Goal: Transaction & Acquisition: Subscribe to service/newsletter

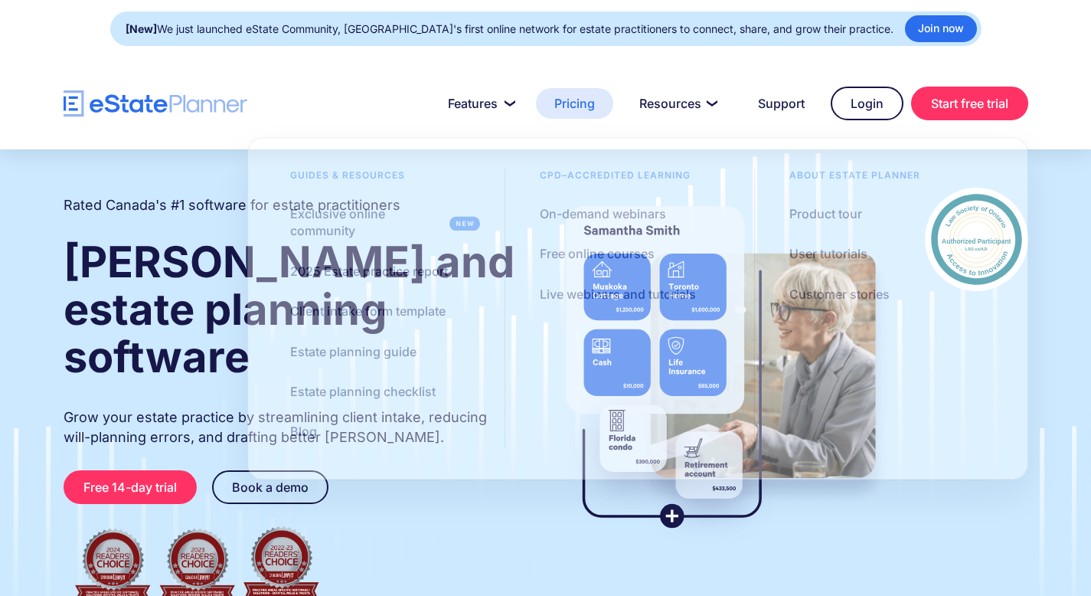
click at [582, 103] on link "Pricing" at bounding box center [574, 103] width 77 height 31
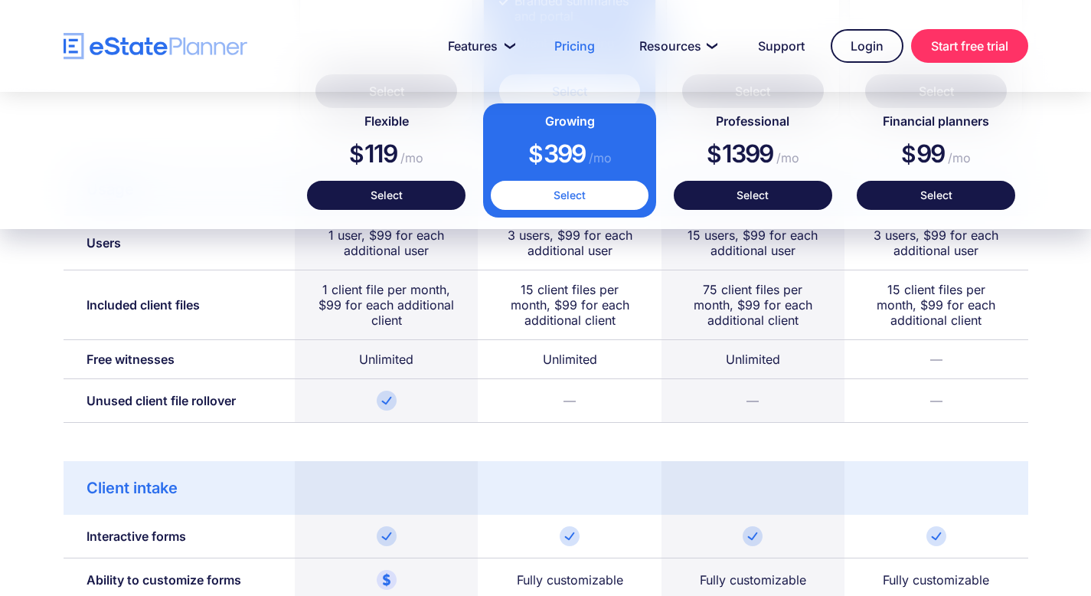
scroll to position [925, 0]
click at [407, 306] on div "1 client file per month, $99 for each additional client" at bounding box center [386, 306] width 137 height 46
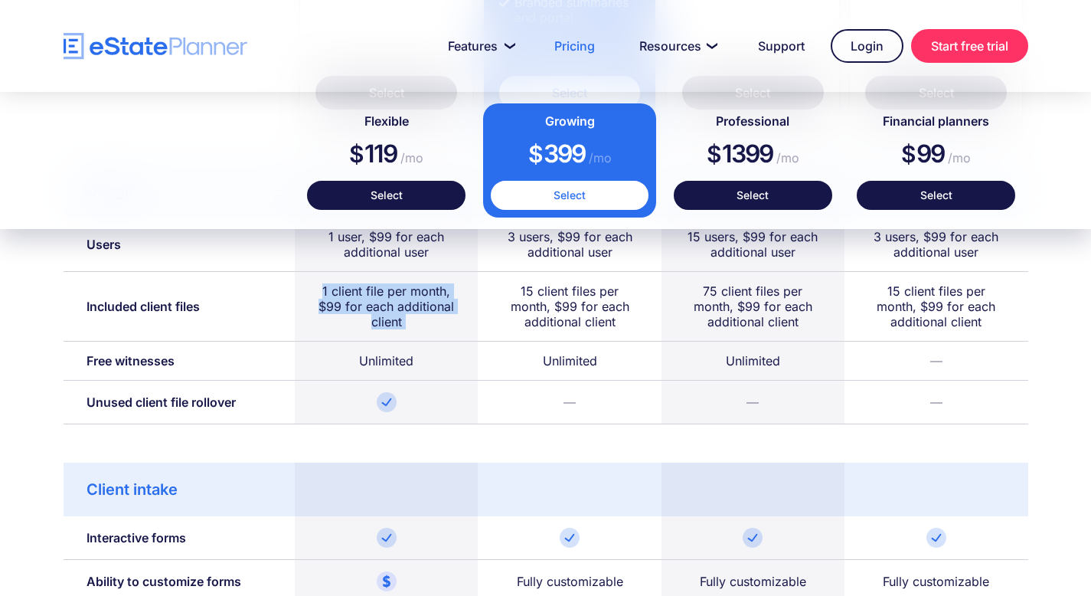
click at [407, 306] on div "1 client file per month, $99 for each additional client" at bounding box center [386, 306] width 137 height 46
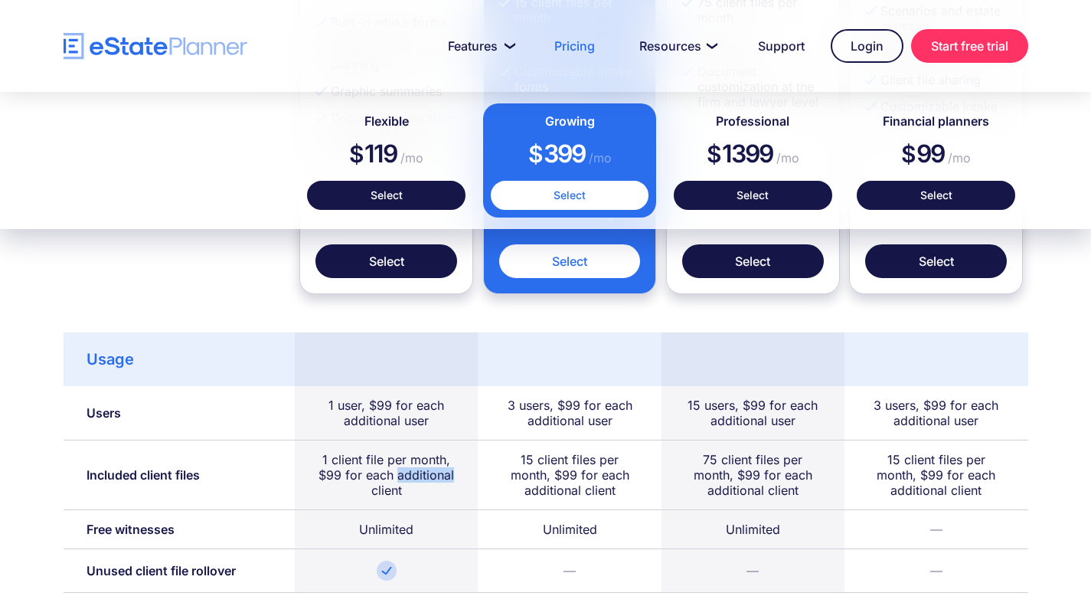
scroll to position [769, 0]
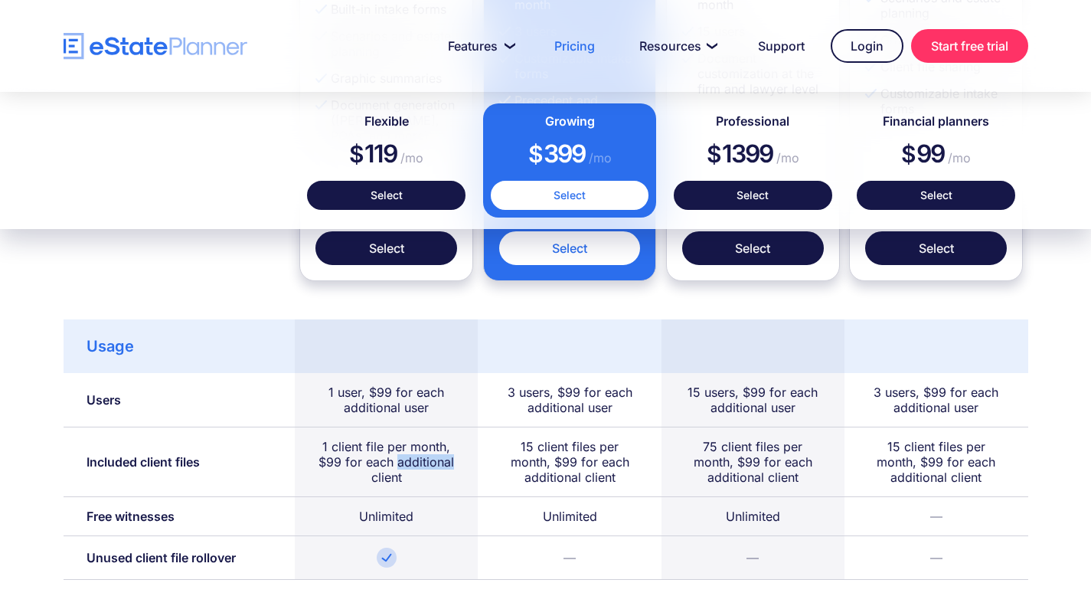
click at [505, 413] on div "3 users, $99 for each additional user" at bounding box center [569, 399] width 137 height 31
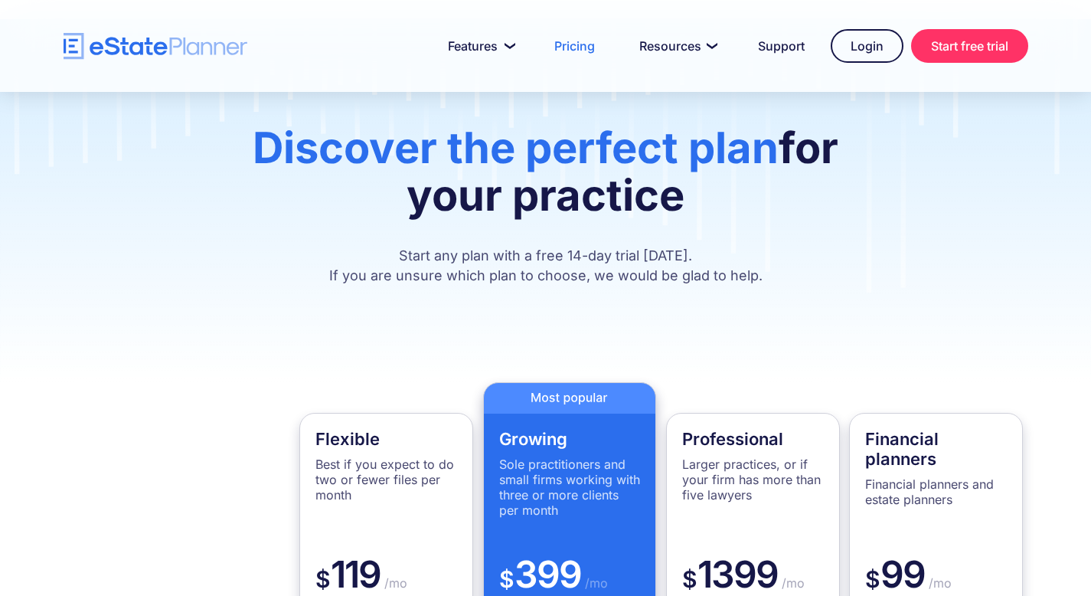
scroll to position [0, 0]
